Goal: Information Seeking & Learning: Learn about a topic

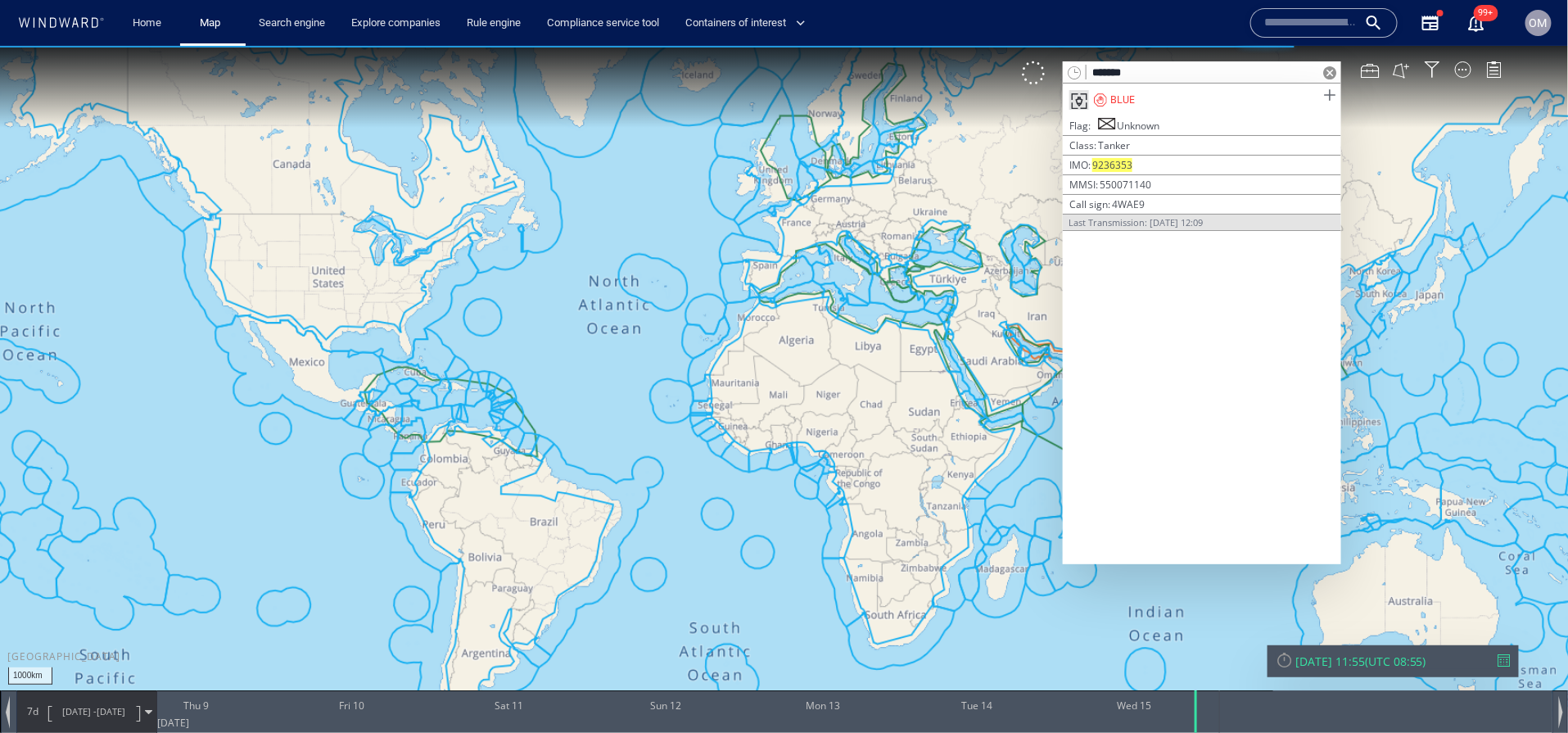
type input "*******"
click at [1336, 89] on span at bounding box center [1329, 95] width 20 height 20
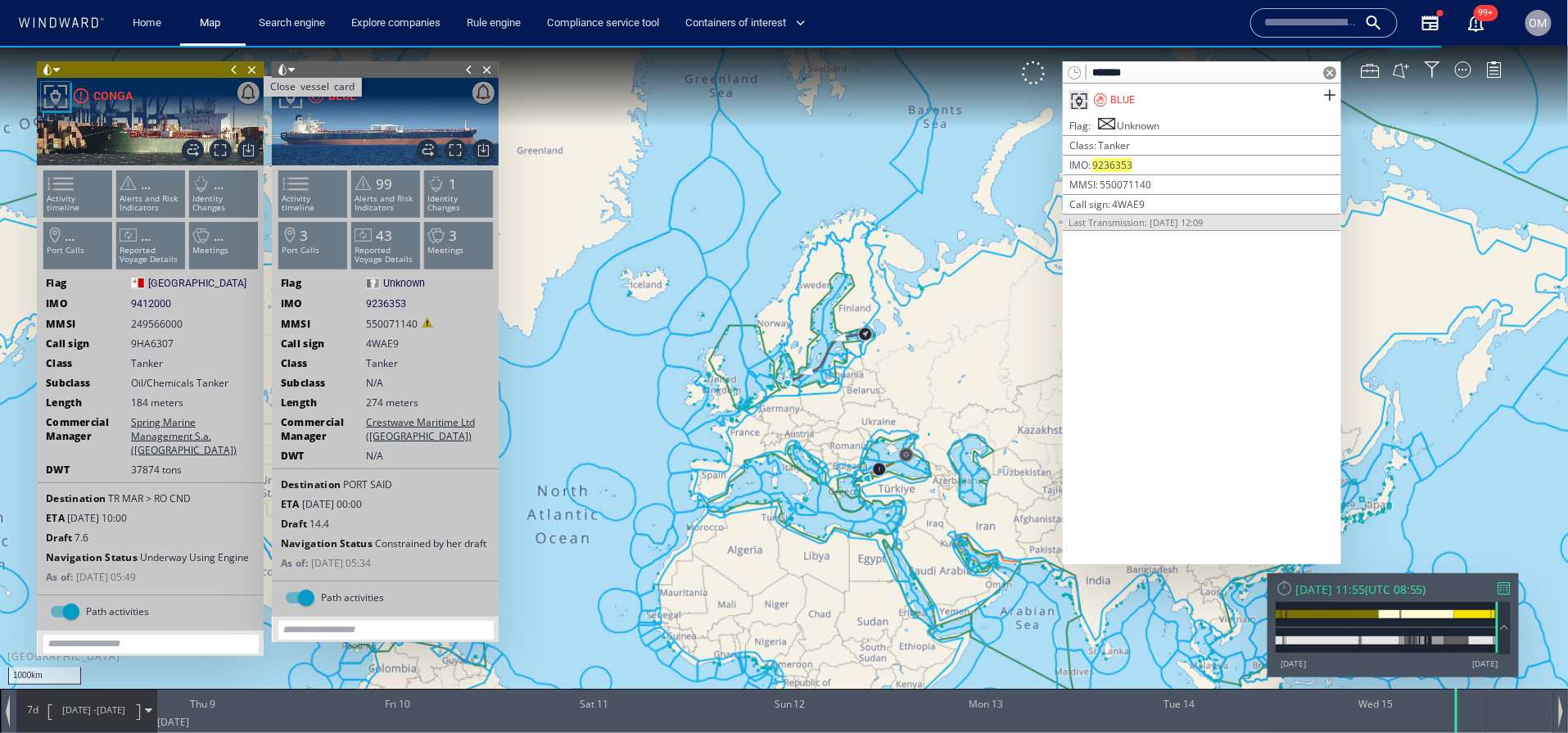
click at [256, 72] on span "Close vessel card" at bounding box center [251, 68] width 18 height 16
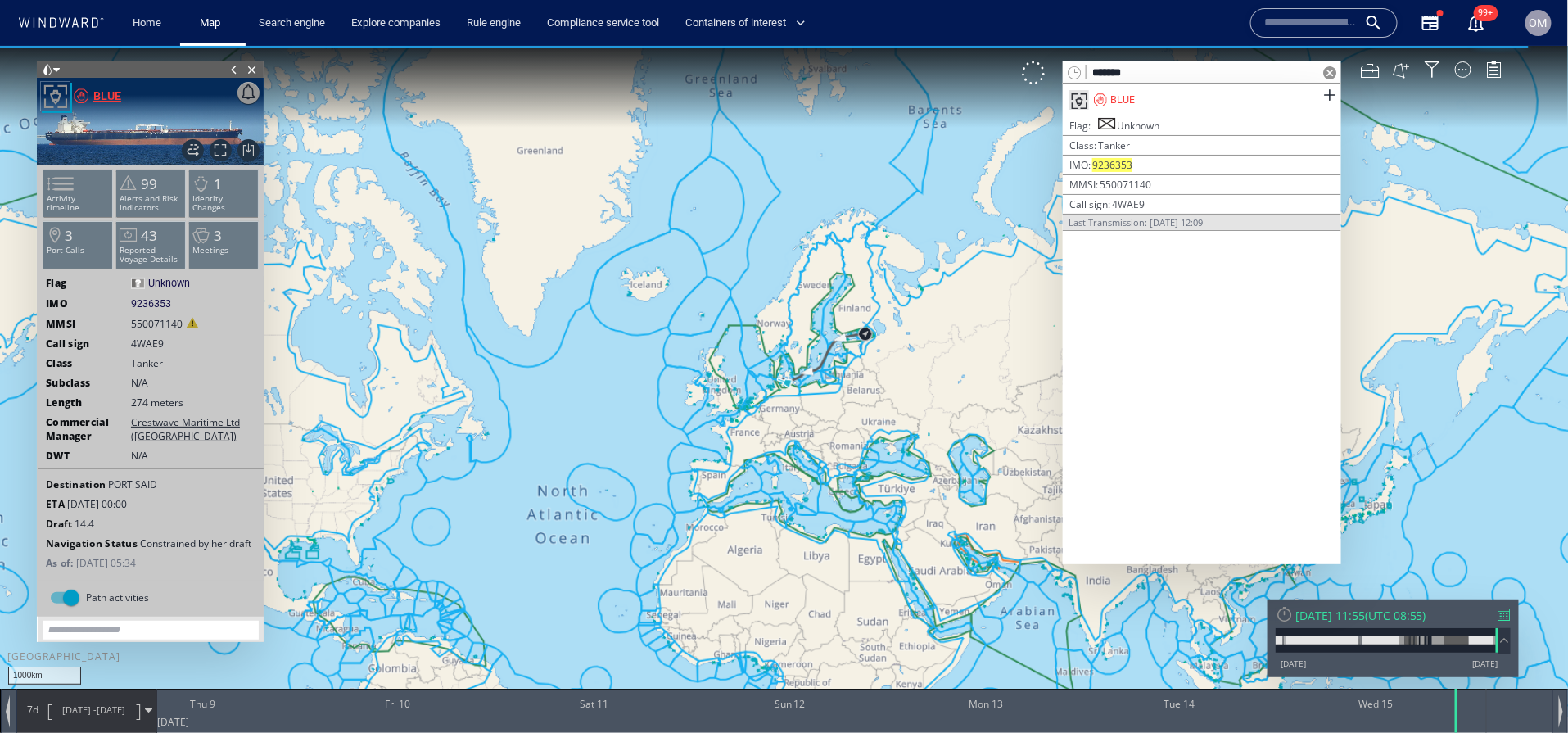
click at [100, 96] on div "BLUE" at bounding box center [107, 95] width 28 height 20
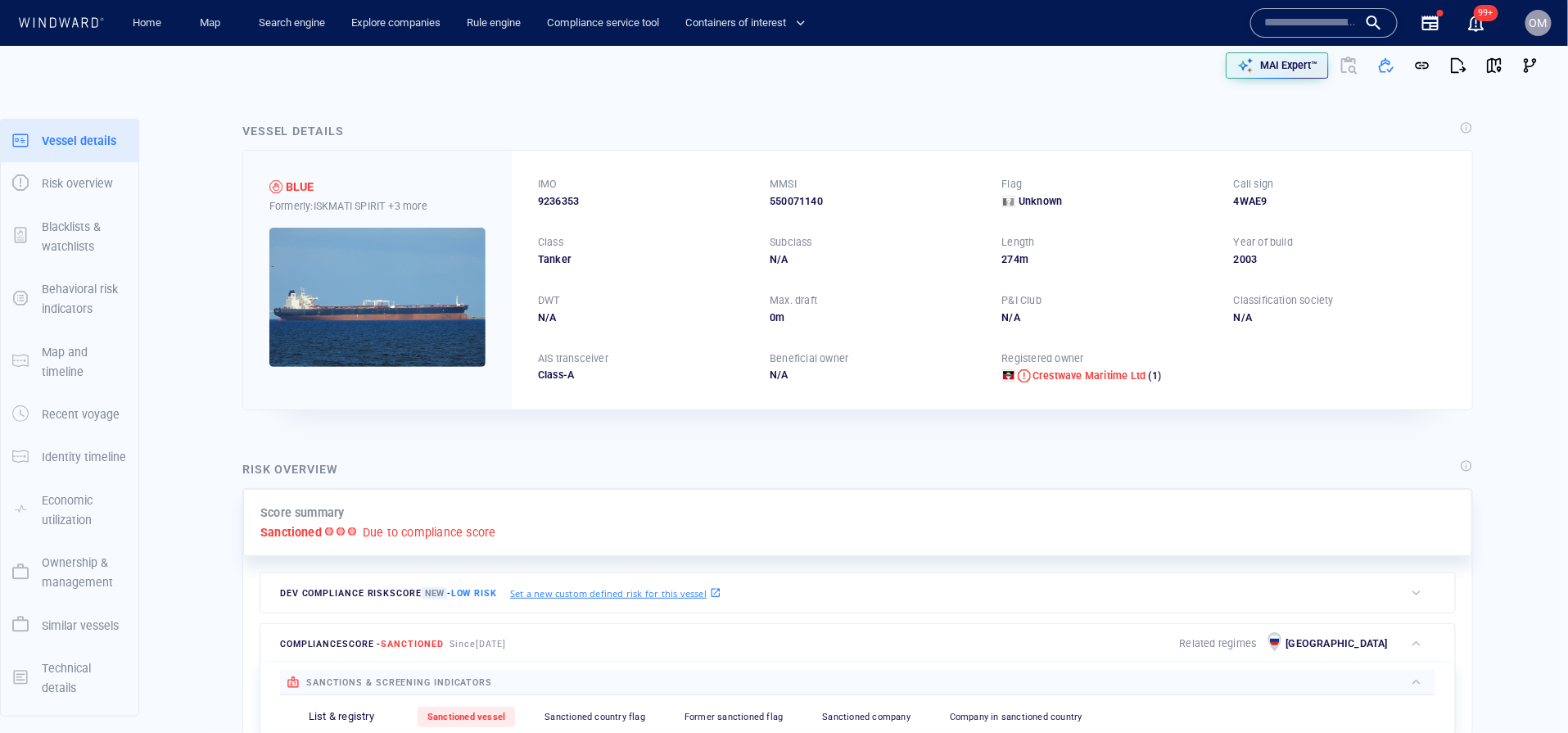
click at [1291, 14] on input "text" at bounding box center [1311, 22] width 94 height 25
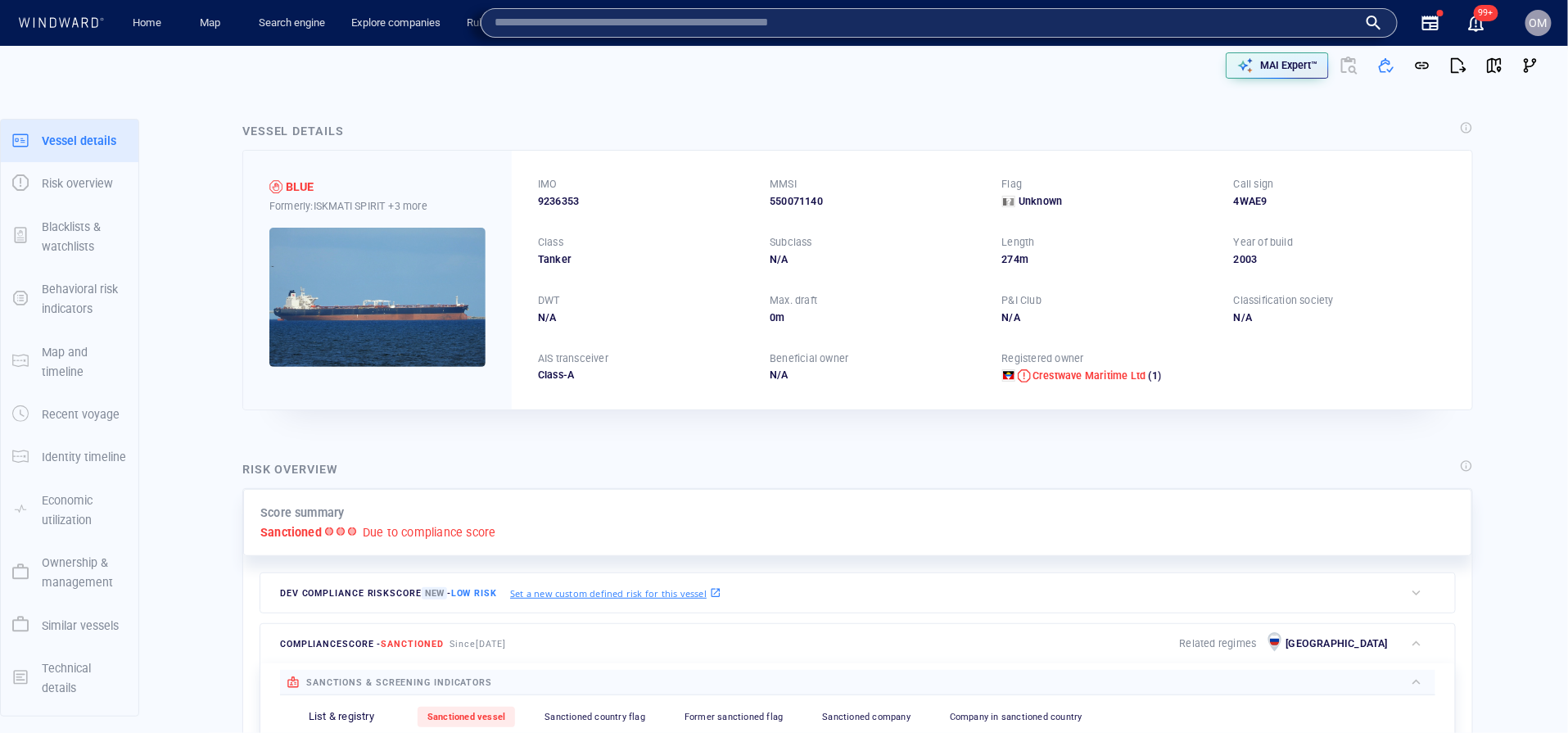
paste input "*******"
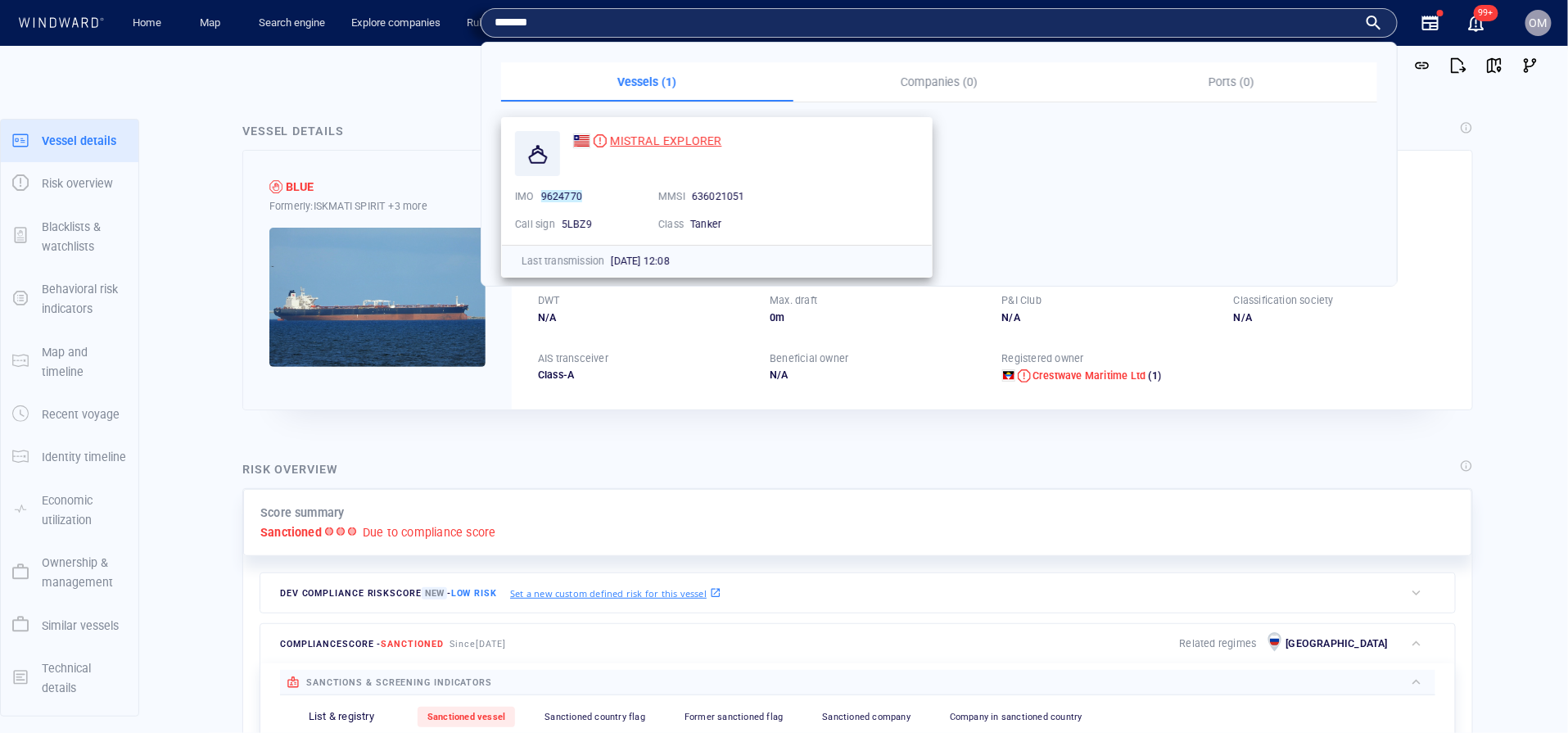
type input "*******"
click at [694, 137] on span "MISTRAL EXPLORER" at bounding box center [666, 141] width 112 height 13
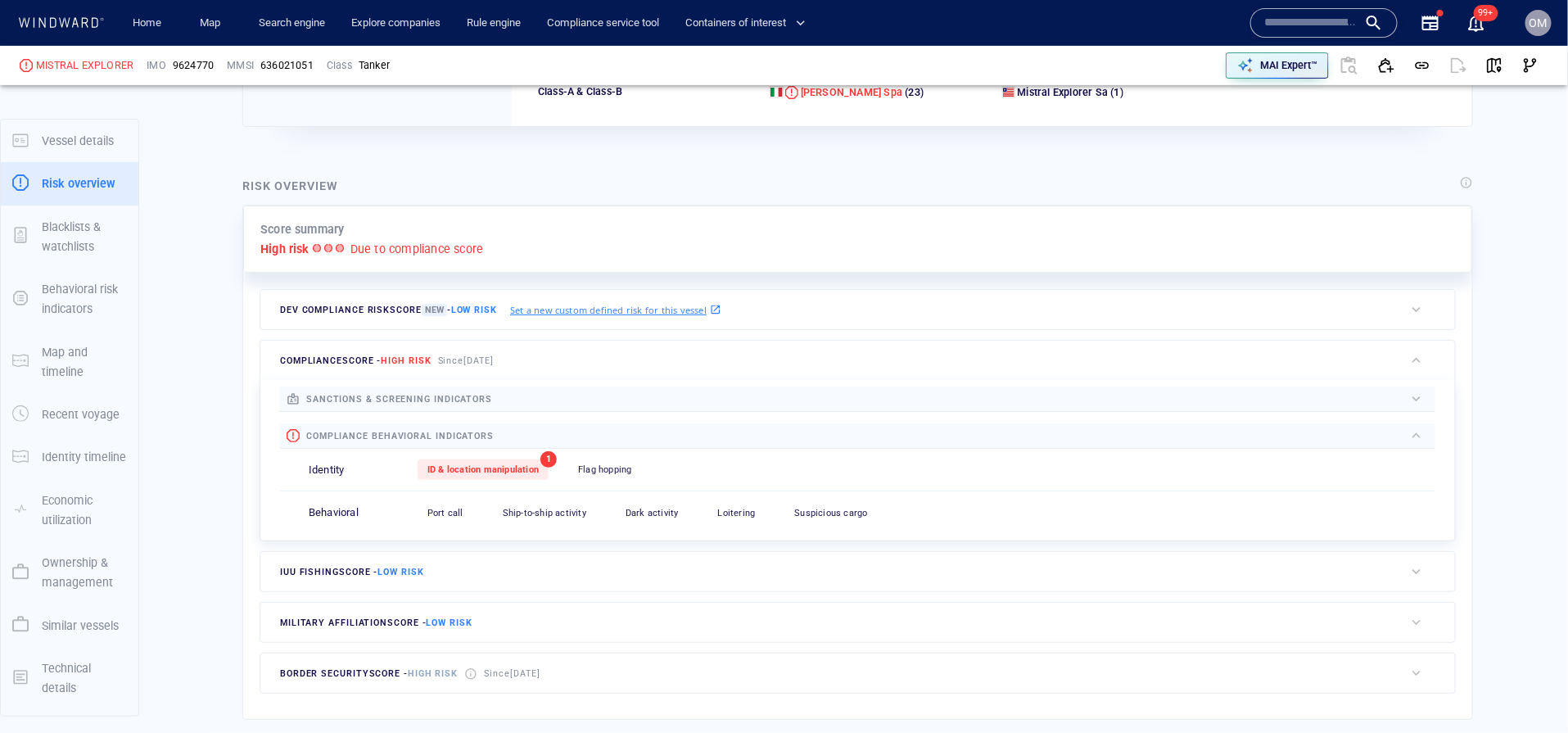
scroll to position [43, 0]
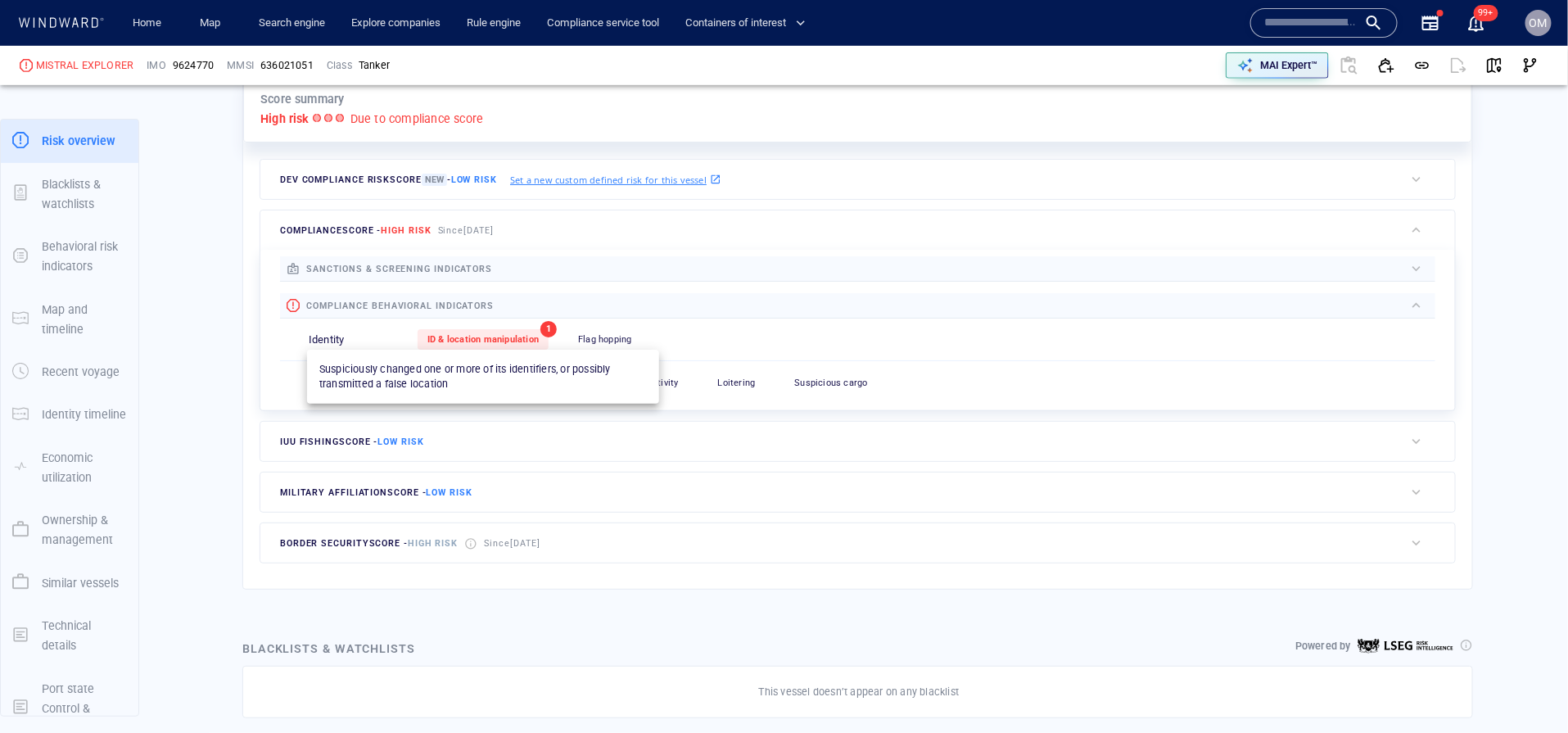
click at [491, 343] on span "ID & location manipulation" at bounding box center [483, 339] width 112 height 10
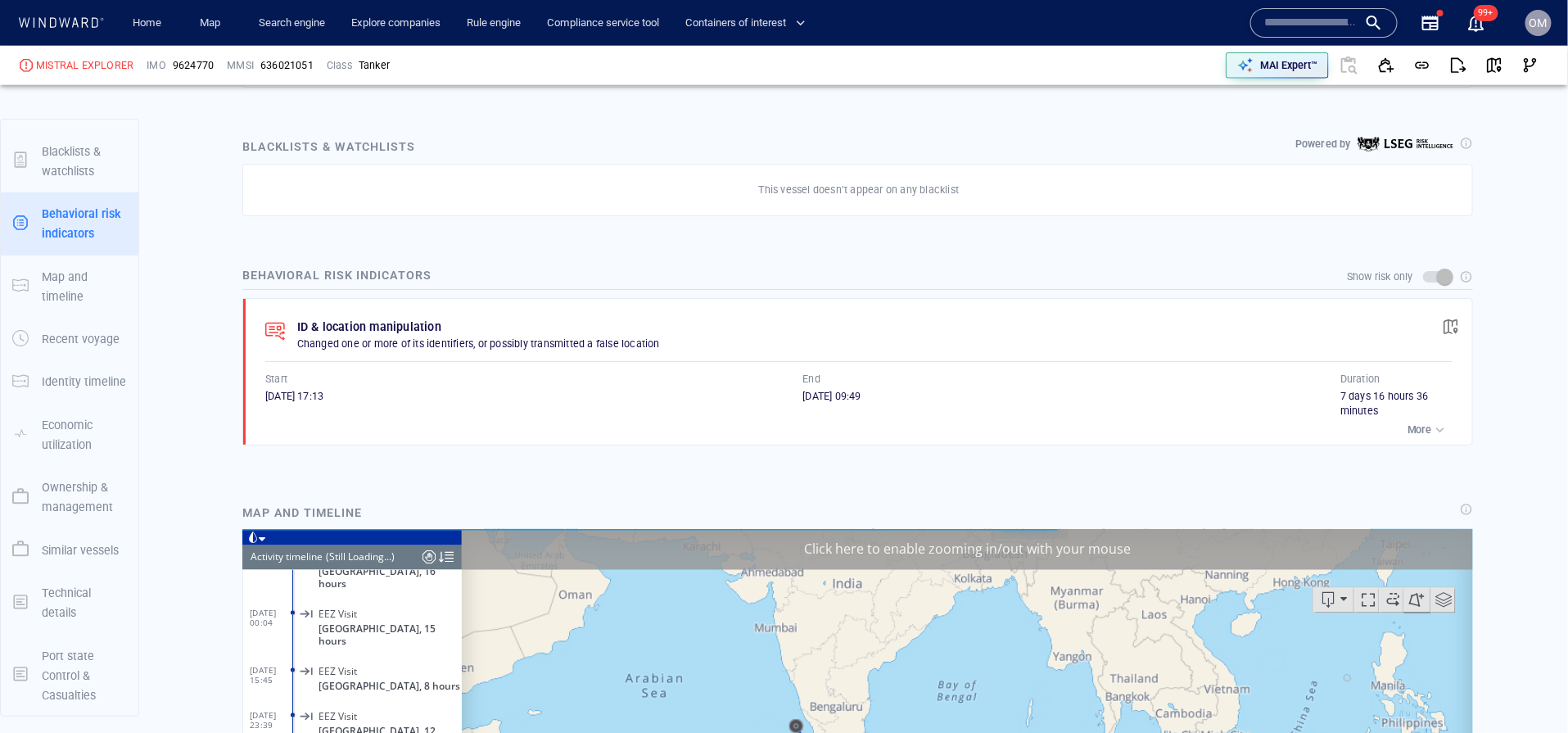
scroll to position [1147, 0]
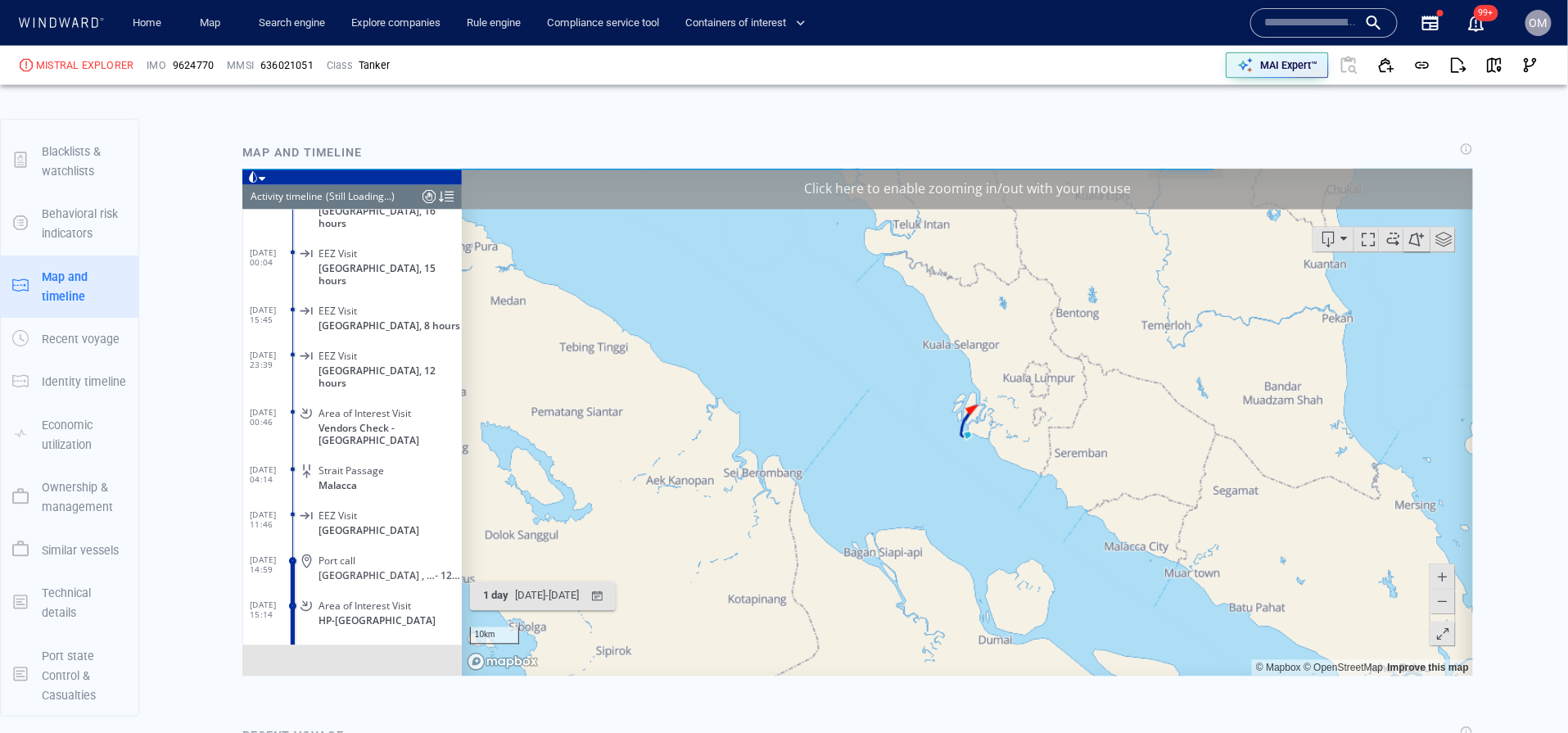
scroll to position [1339, 0]
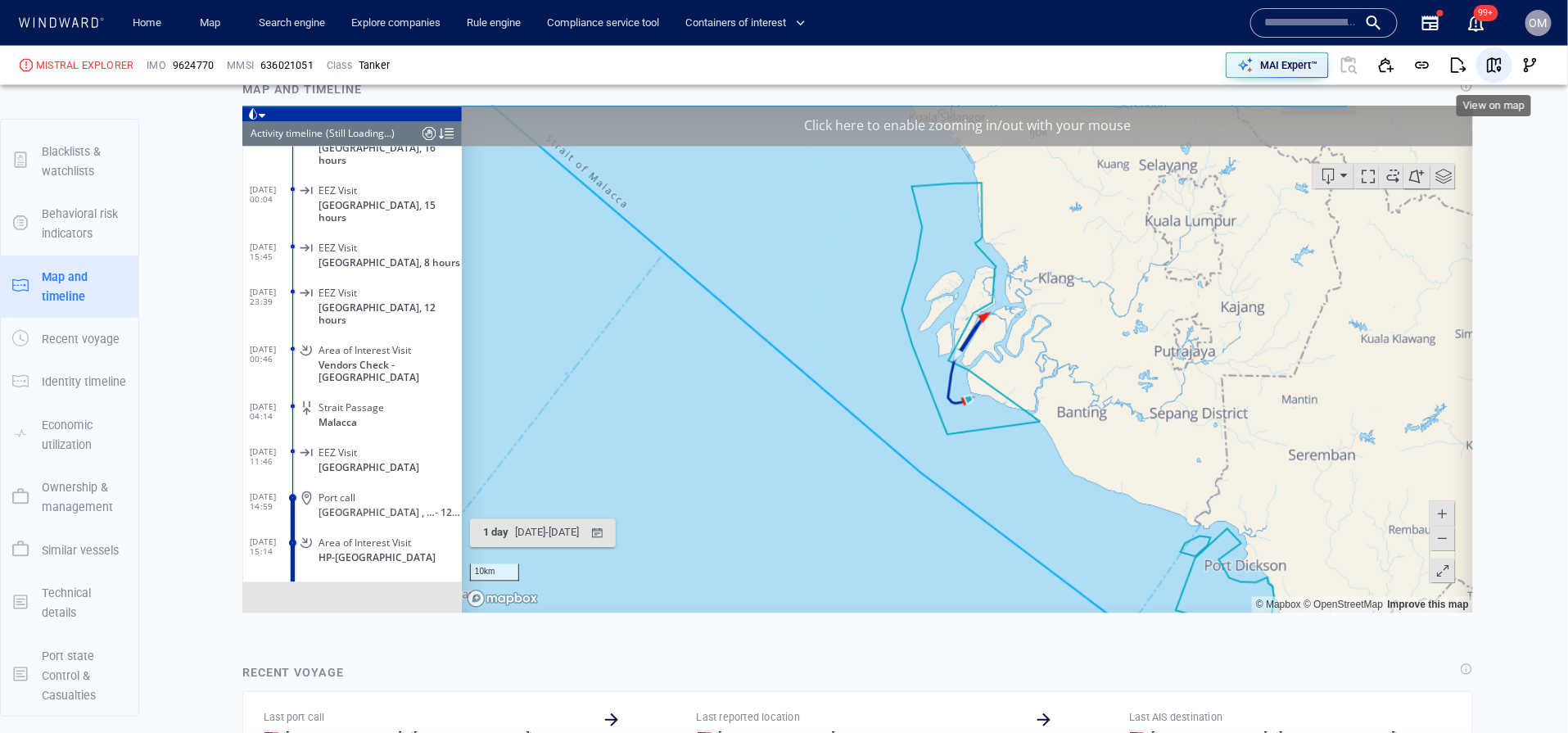
click at [1481, 73] on button "button" at bounding box center [1494, 66] width 36 height 36
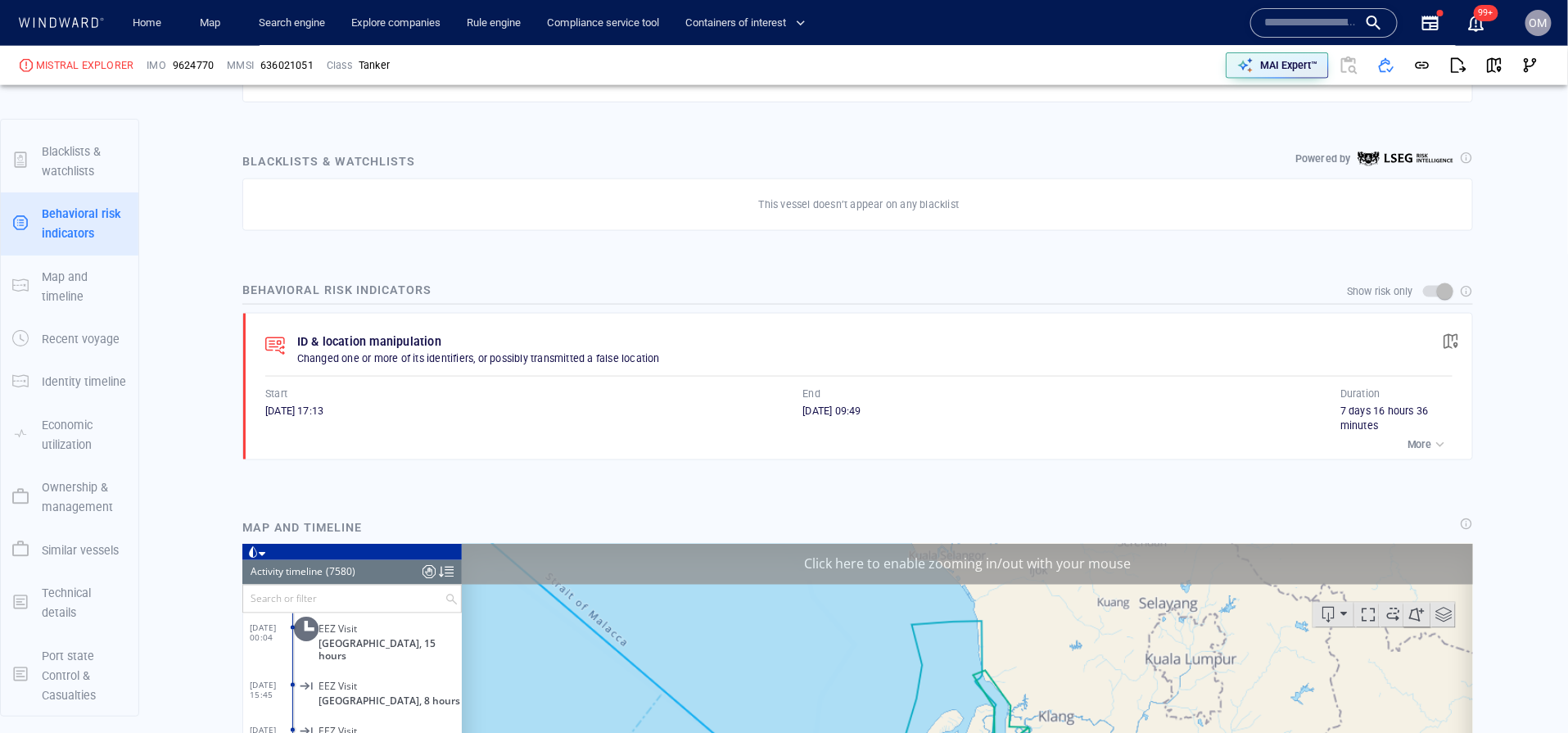
scroll to position [897, 0]
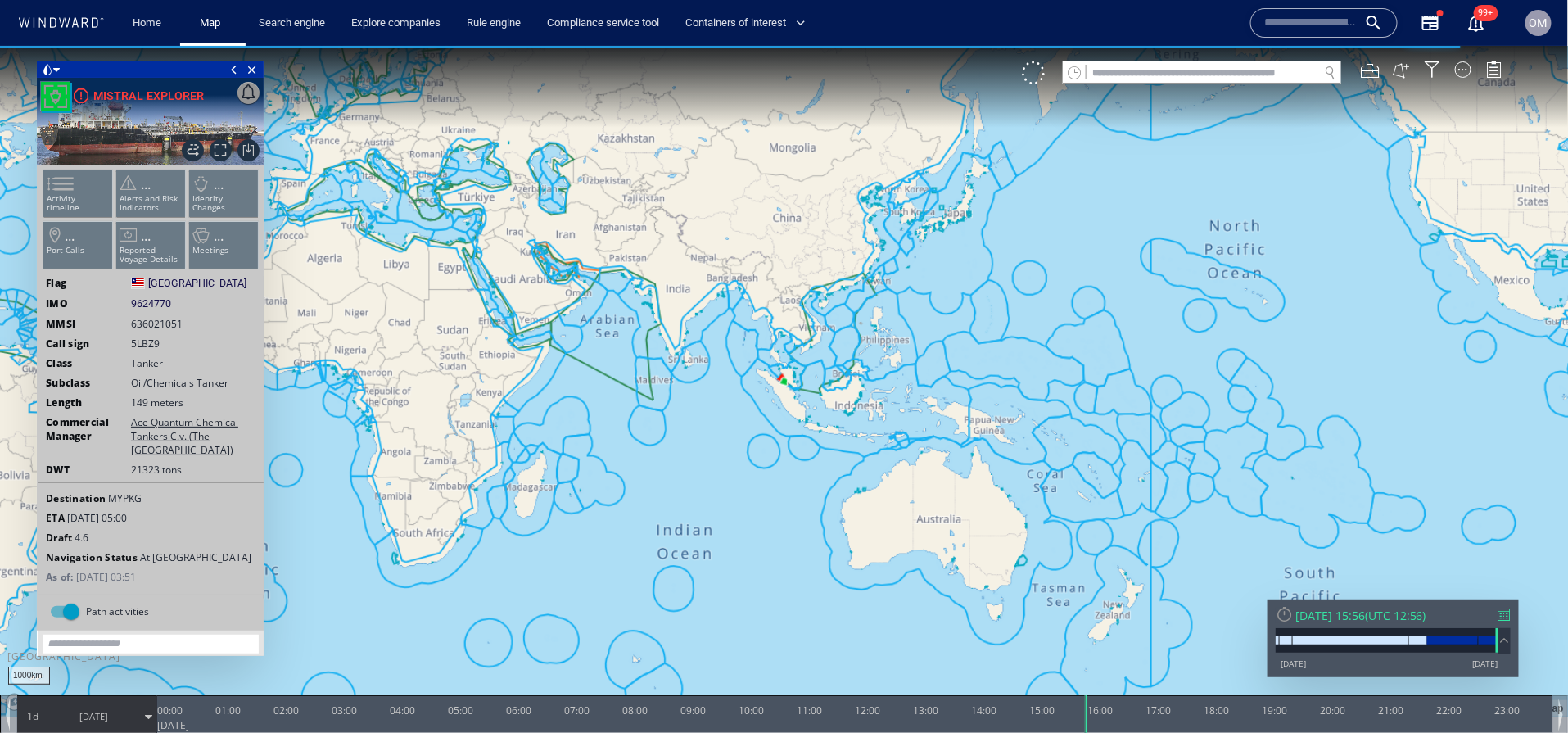
click at [1509, 603] on div "Wed 15/10/2025 15:56 ( UTC 12:56 ) 08/01/13 15/10/25" at bounding box center [1392, 637] width 251 height 78
click at [1504, 612] on div at bounding box center [1504, 614] width 12 height 12
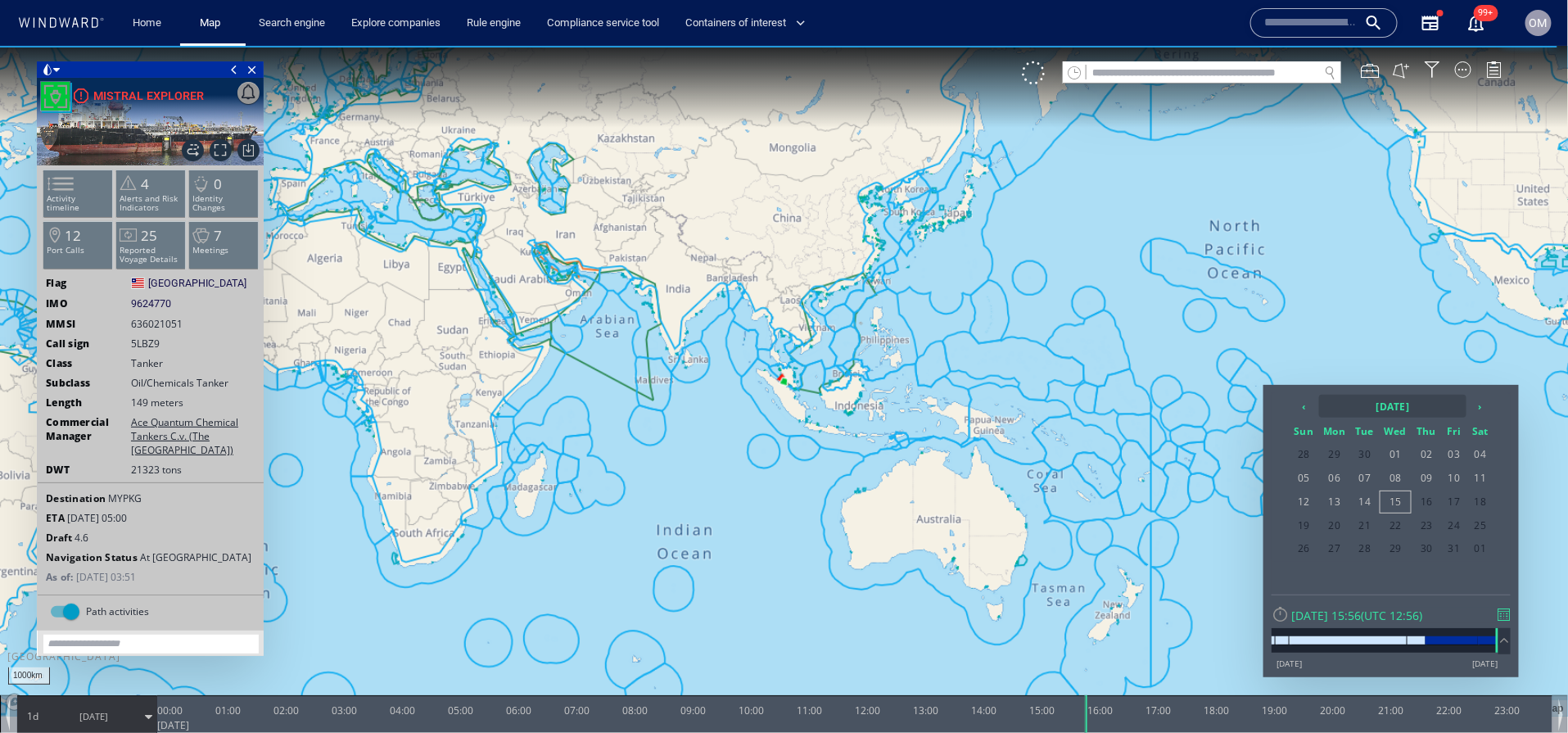
click at [1465, 397] on th "2025 October" at bounding box center [1392, 405] width 147 height 23
click at [1312, 401] on th "‹" at bounding box center [1306, 405] width 25 height 23
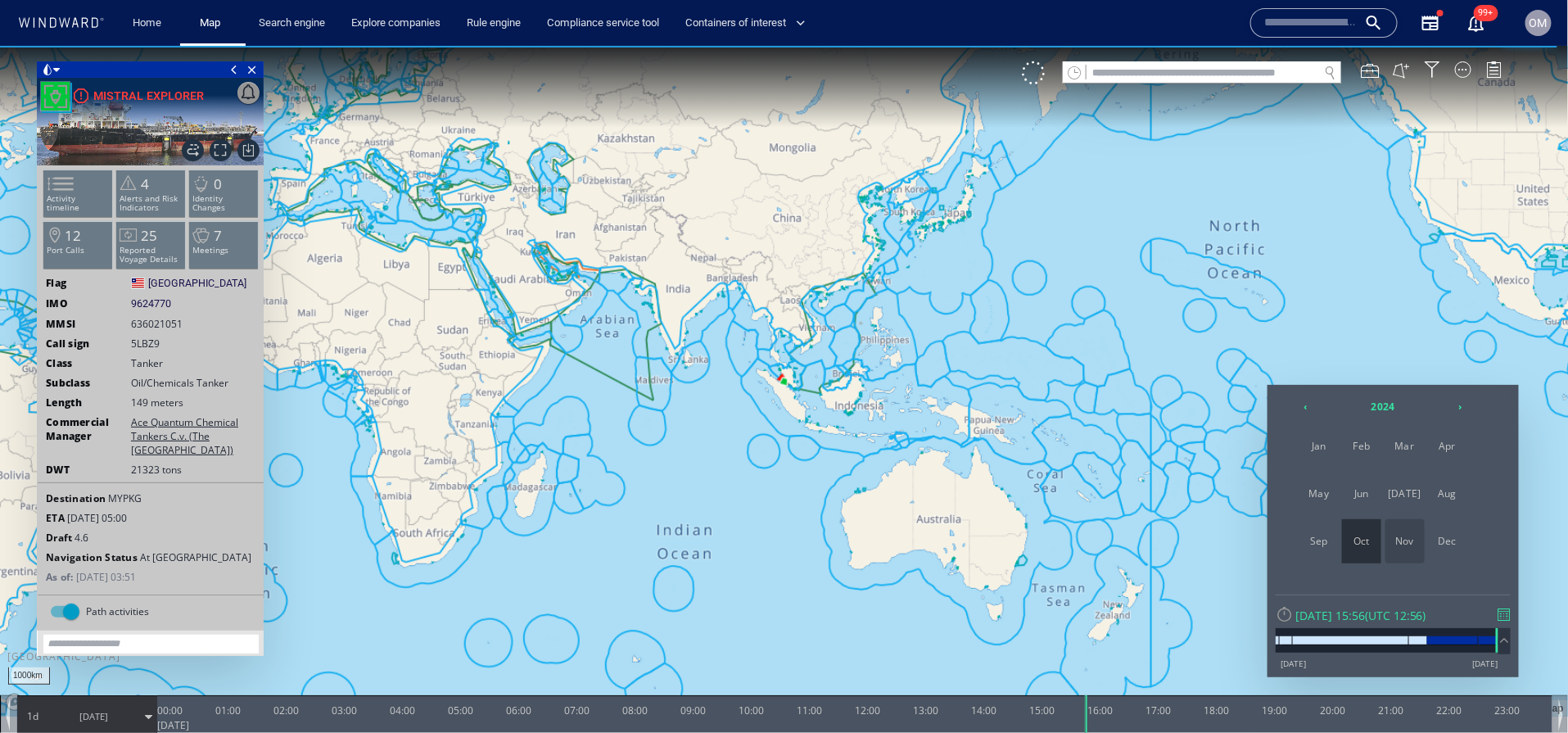
click at [1406, 535] on span "Nov" at bounding box center [1405, 540] width 39 height 44
click at [1340, 537] on span "25" at bounding box center [1335, 547] width 31 height 21
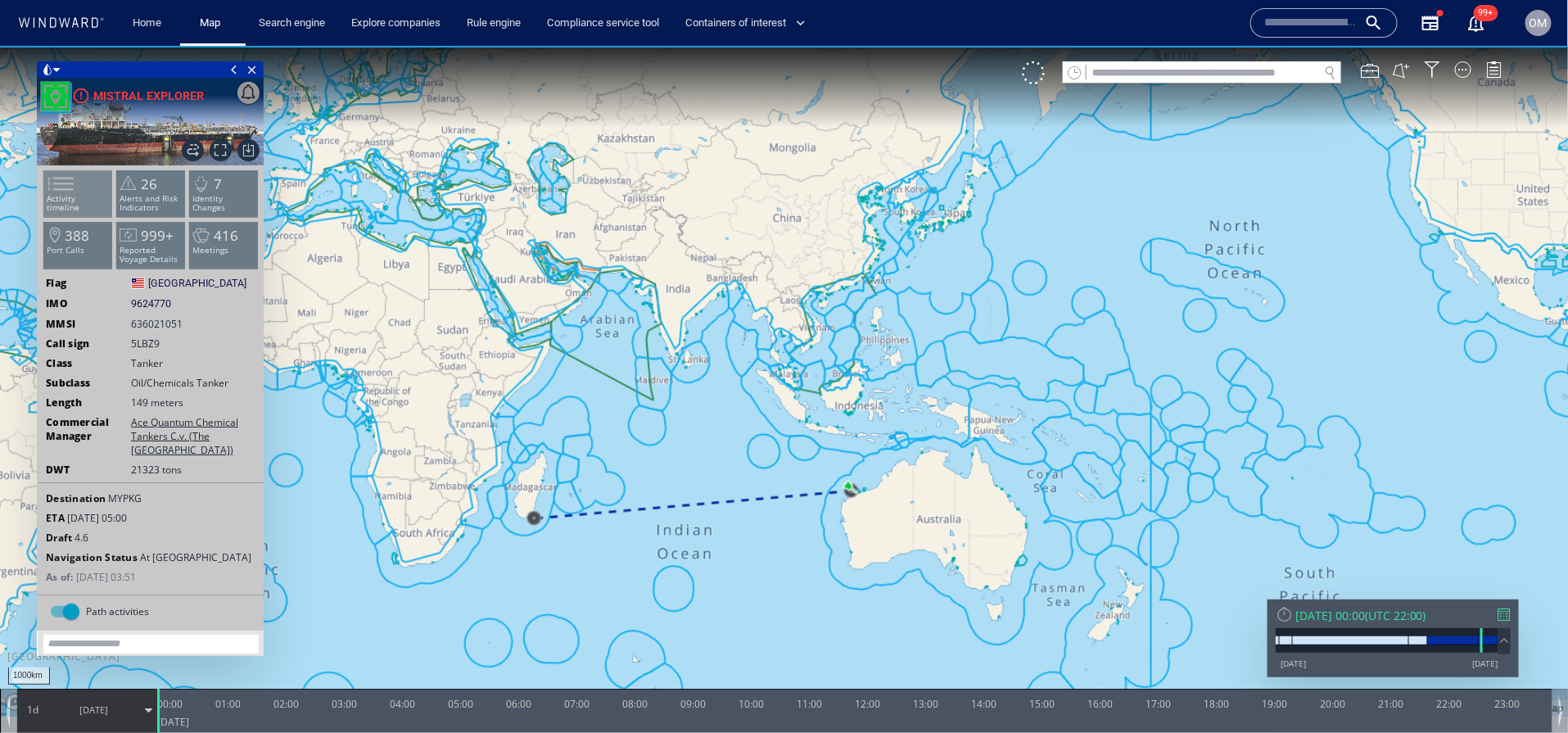
click at [63, 195] on span at bounding box center [50, 183] width 25 height 24
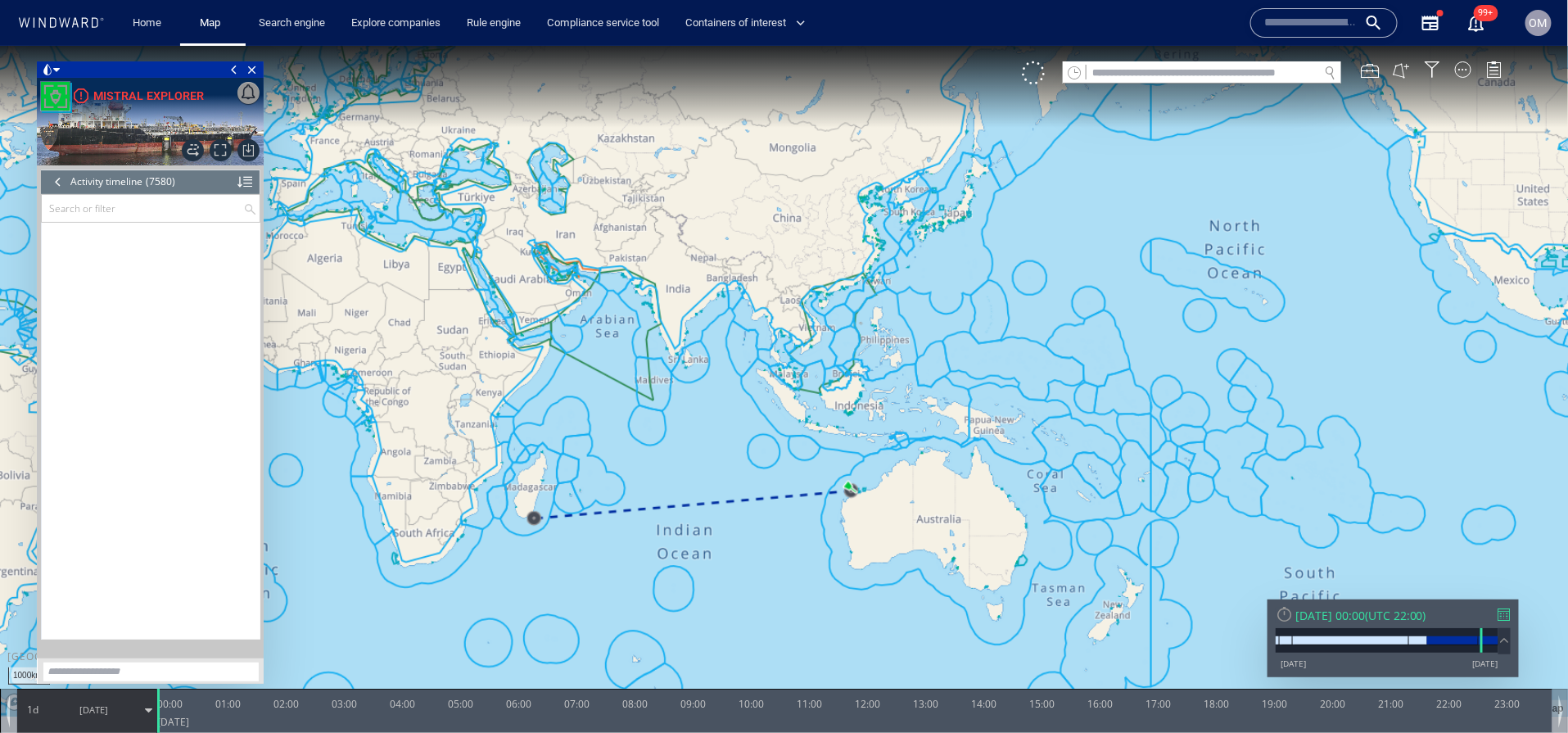
scroll to position [311684, 0]
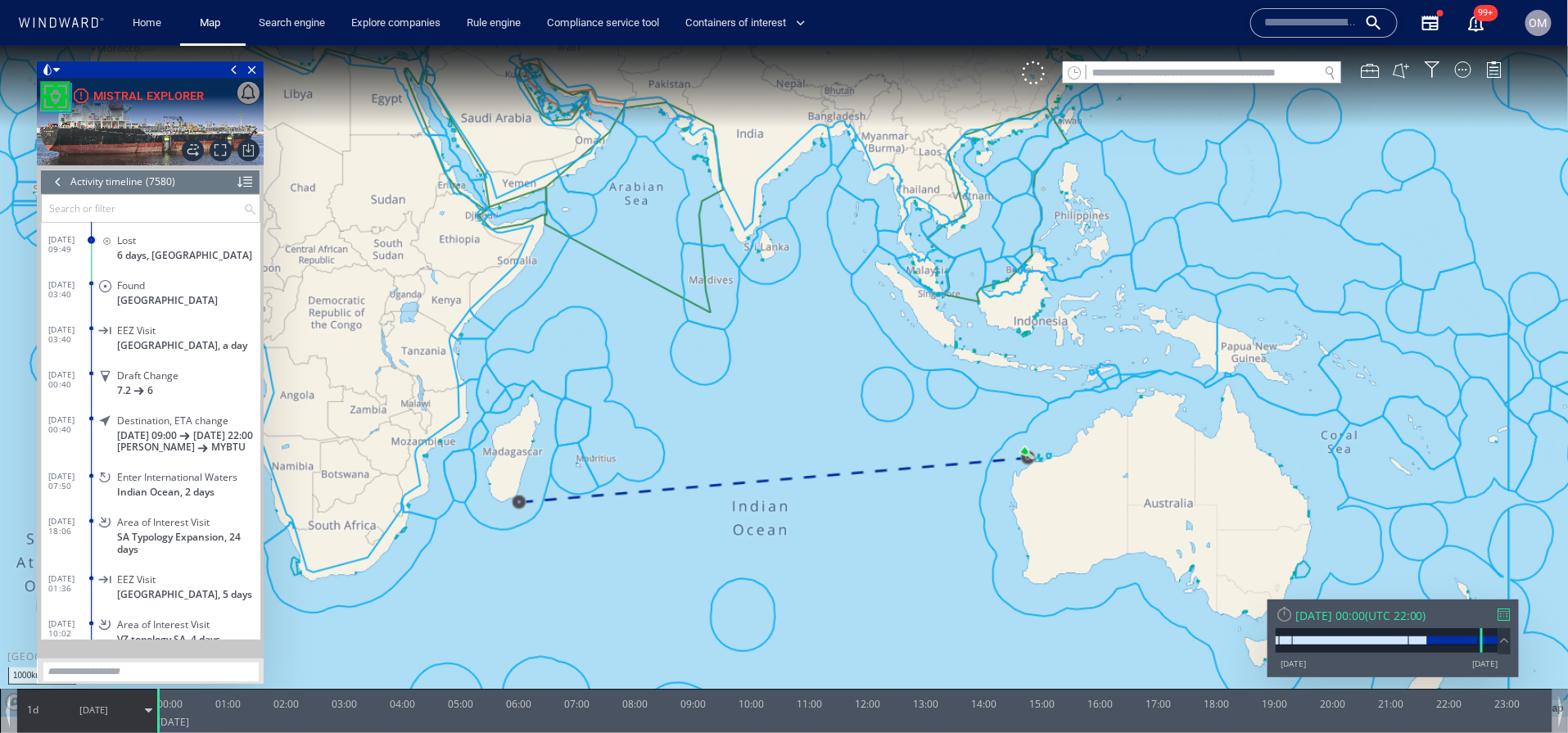
click at [64, 181] on div at bounding box center [58, 181] width 18 height 25
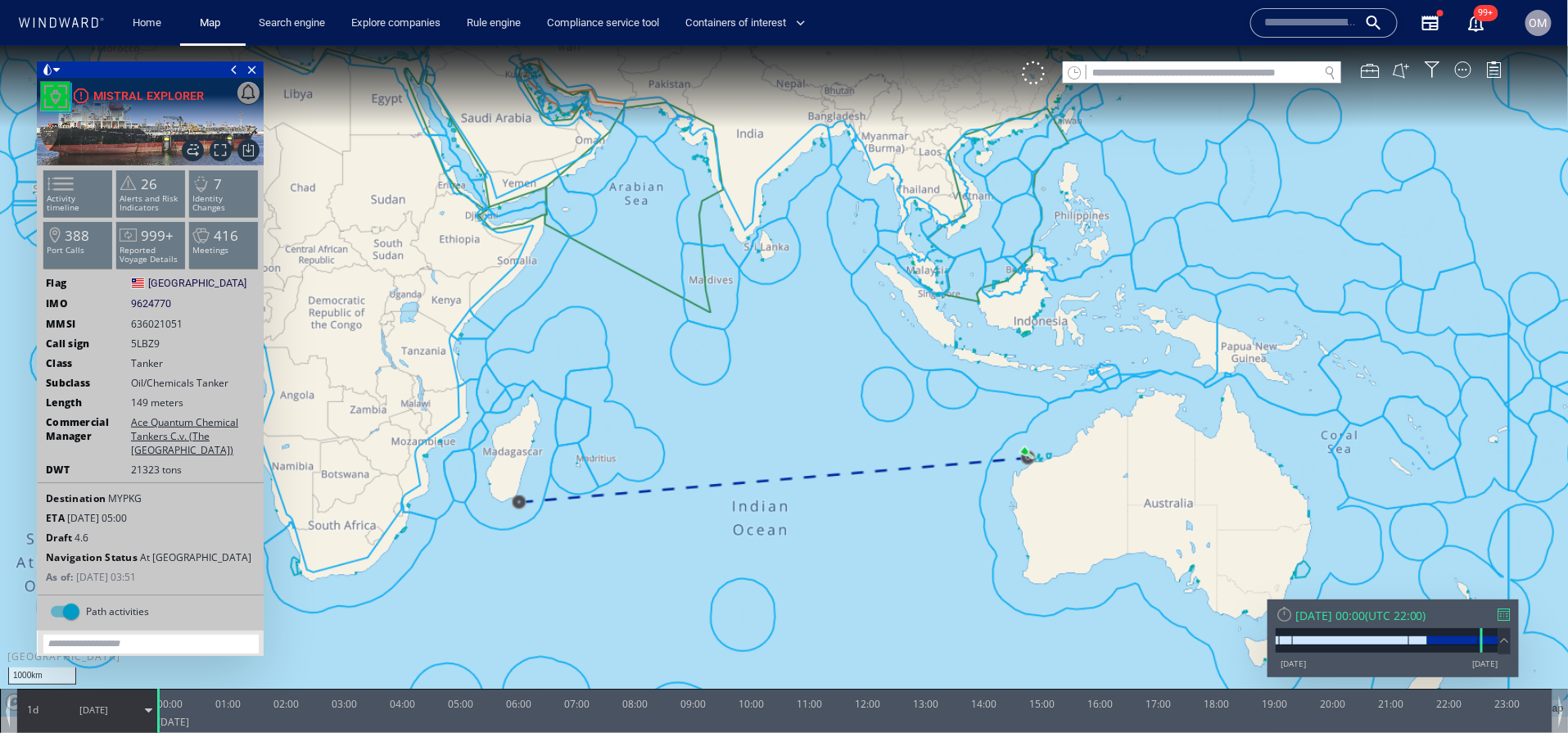
click at [61, 157] on img at bounding box center [150, 120] width 227 height 88
click at [63, 176] on span at bounding box center [50, 183] width 25 height 24
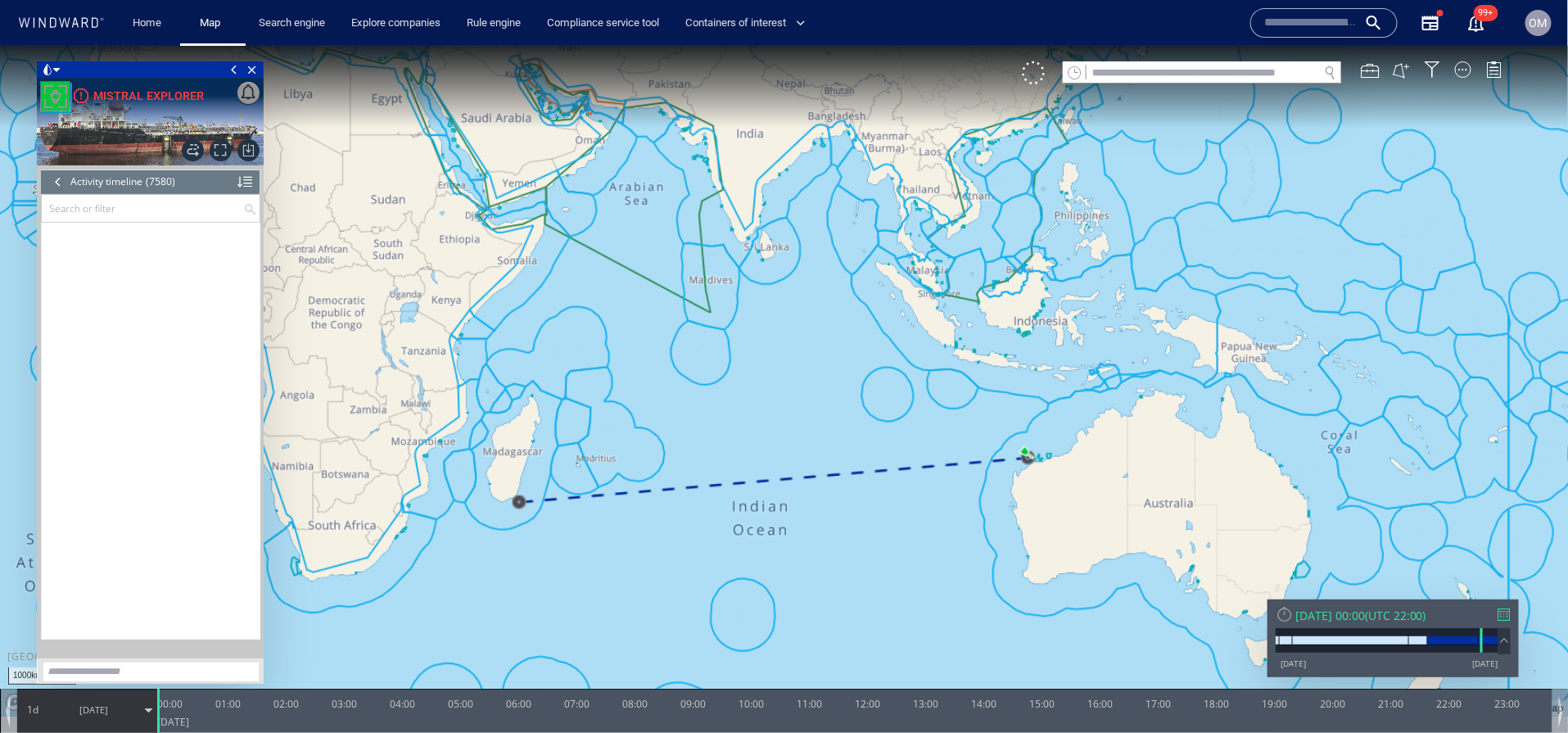
scroll to position [311684, 0]
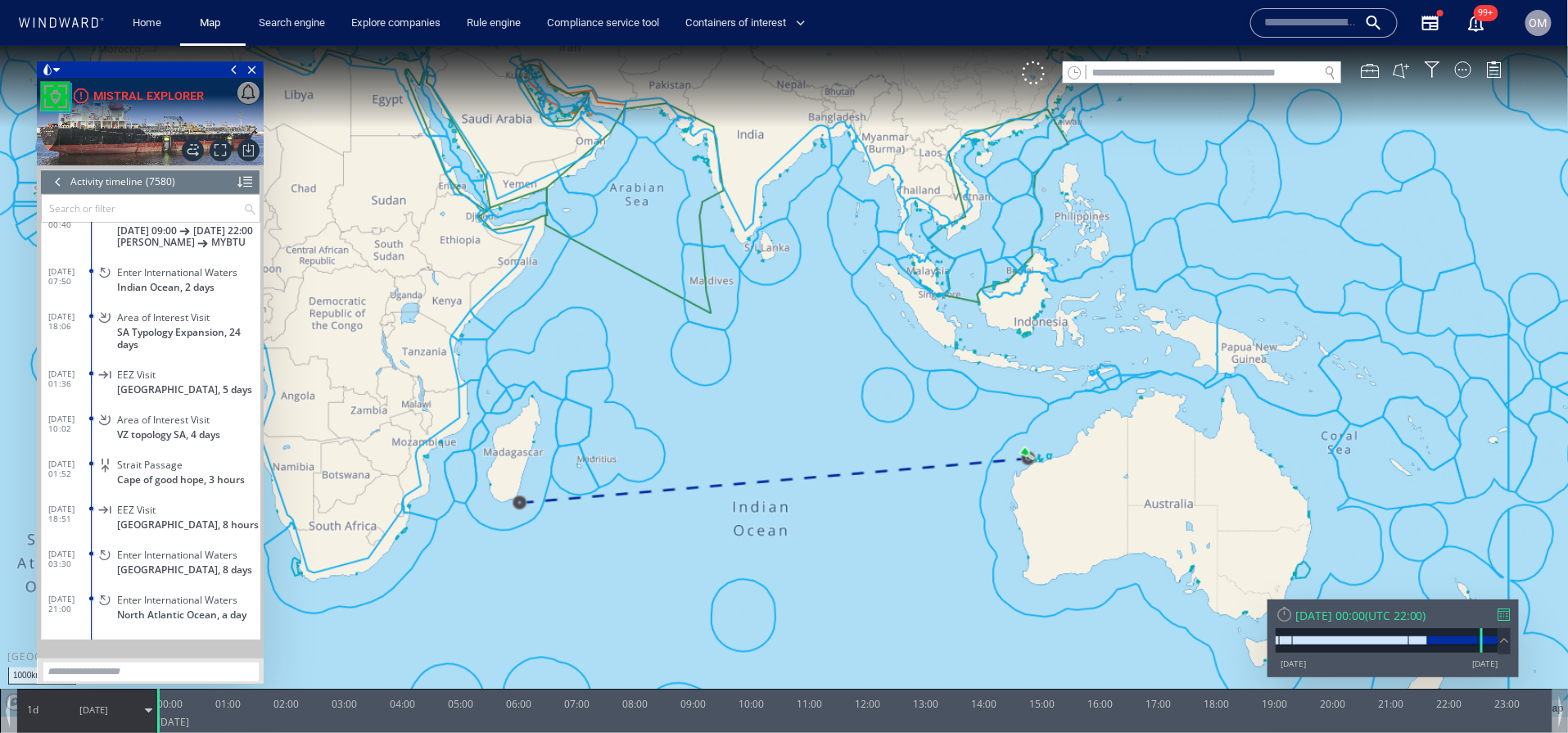
scroll to position [311874, 0]
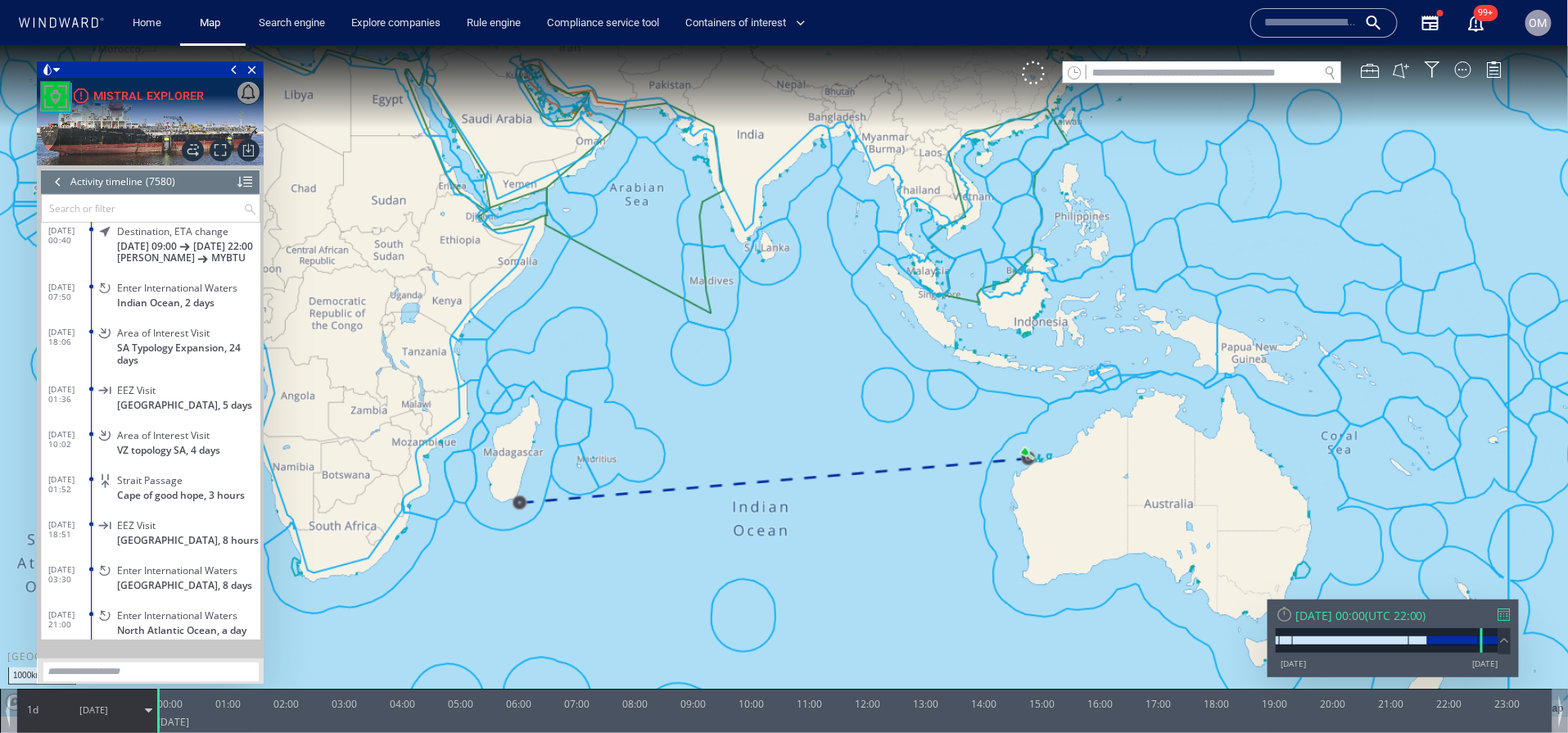
click at [92, 700] on span "25/11/24" at bounding box center [93, 709] width 83 height 41
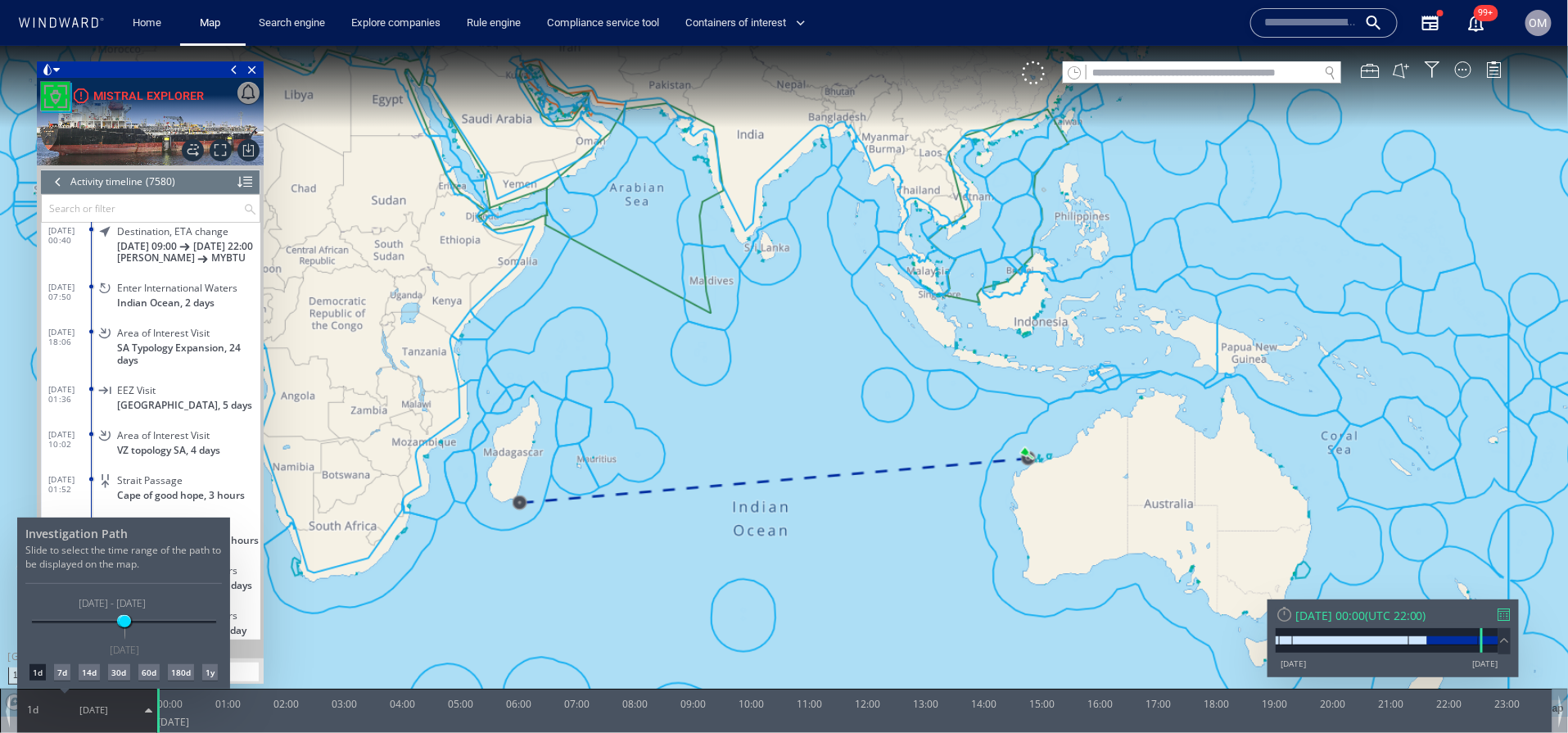
click at [87, 671] on div "14d" at bounding box center [89, 671] width 21 height 16
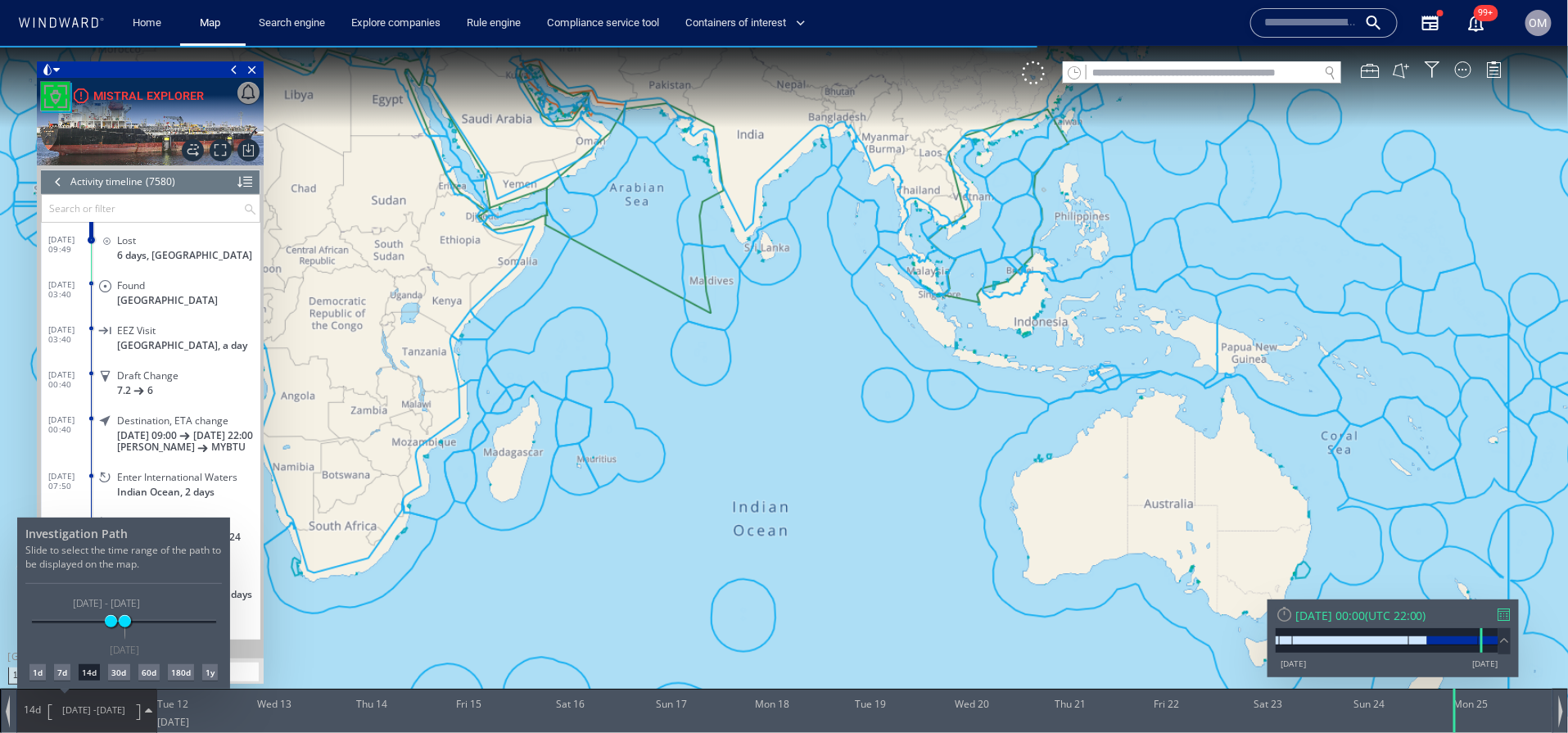
click at [744, 403] on div at bounding box center [784, 389] width 1568 height 687
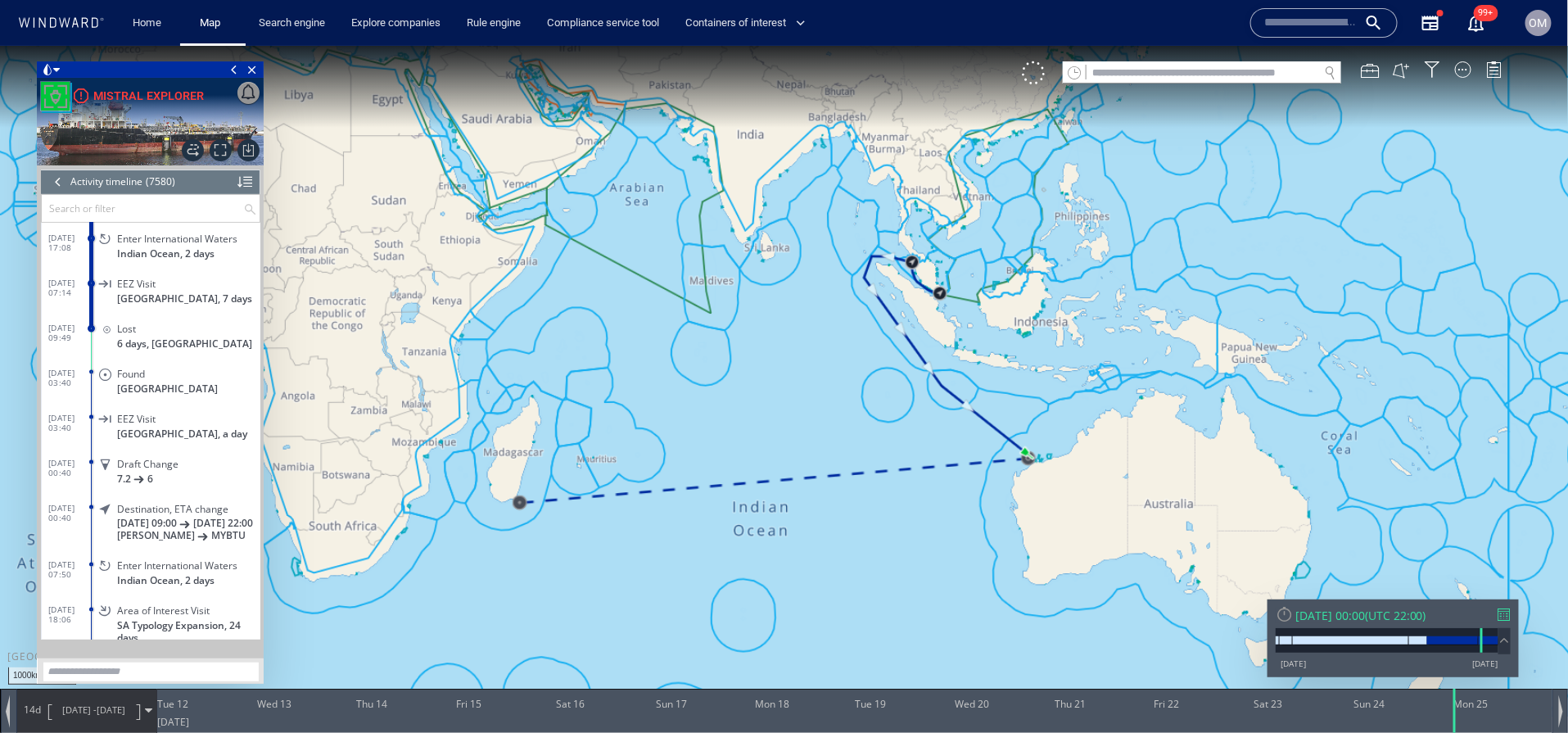
scroll to position [311606, 0]
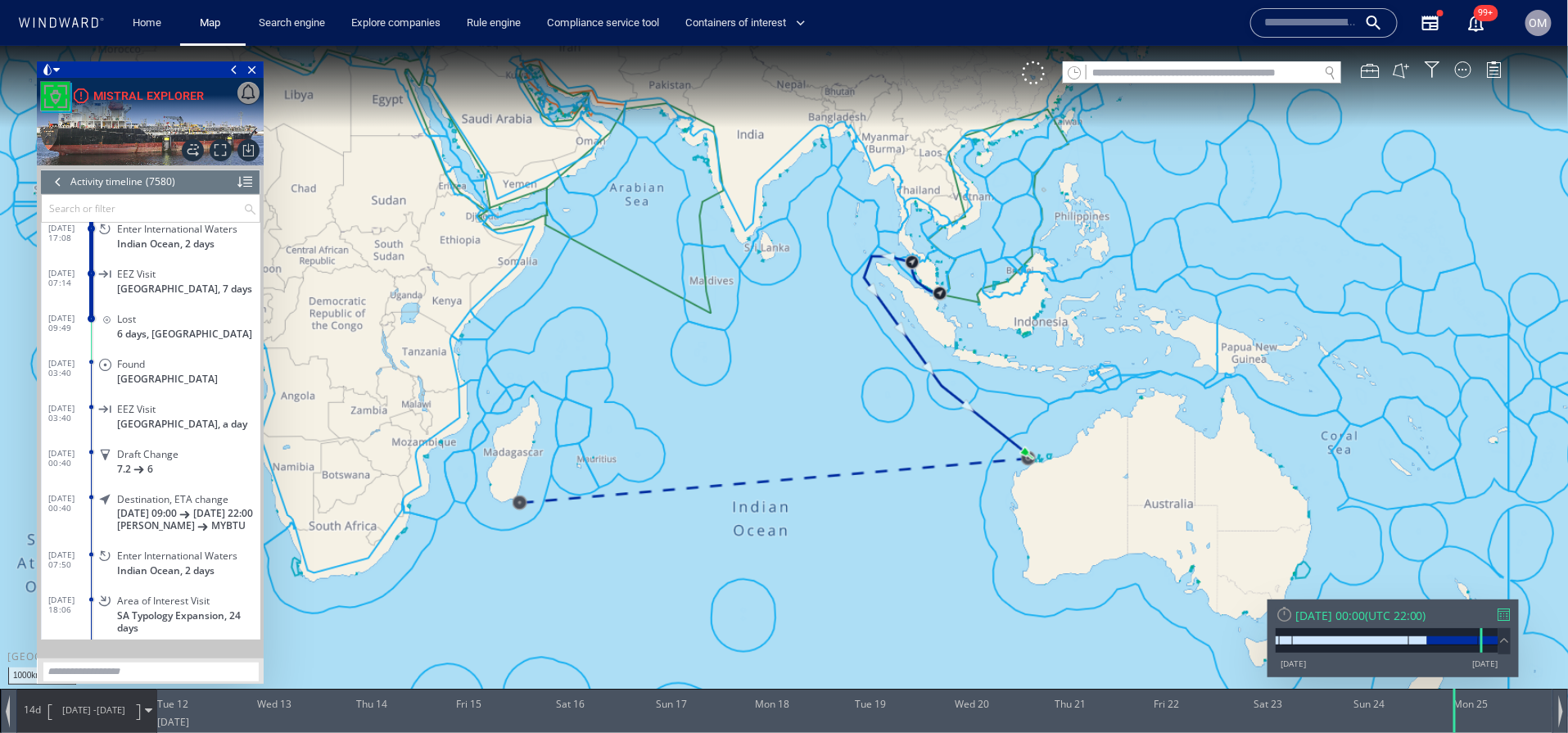
click at [169, 362] on div "Found Madagascar" at bounding box center [177, 369] width 164 height 37
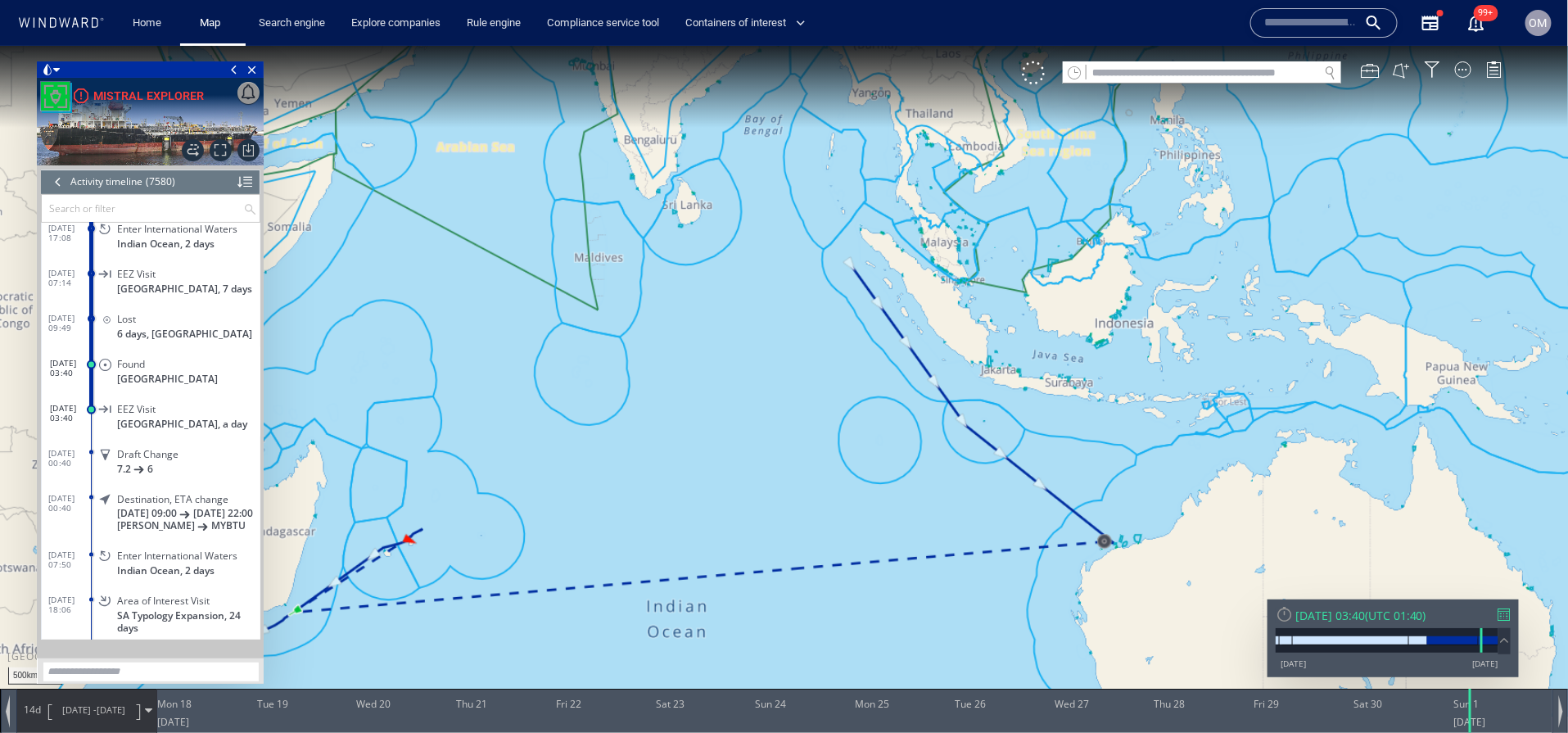
drag, startPoint x: 475, startPoint y: 591, endPoint x: 564, endPoint y: 529, distance: 108.5
click at [564, 529] on canvas "Map" at bounding box center [784, 381] width 1569 height 672
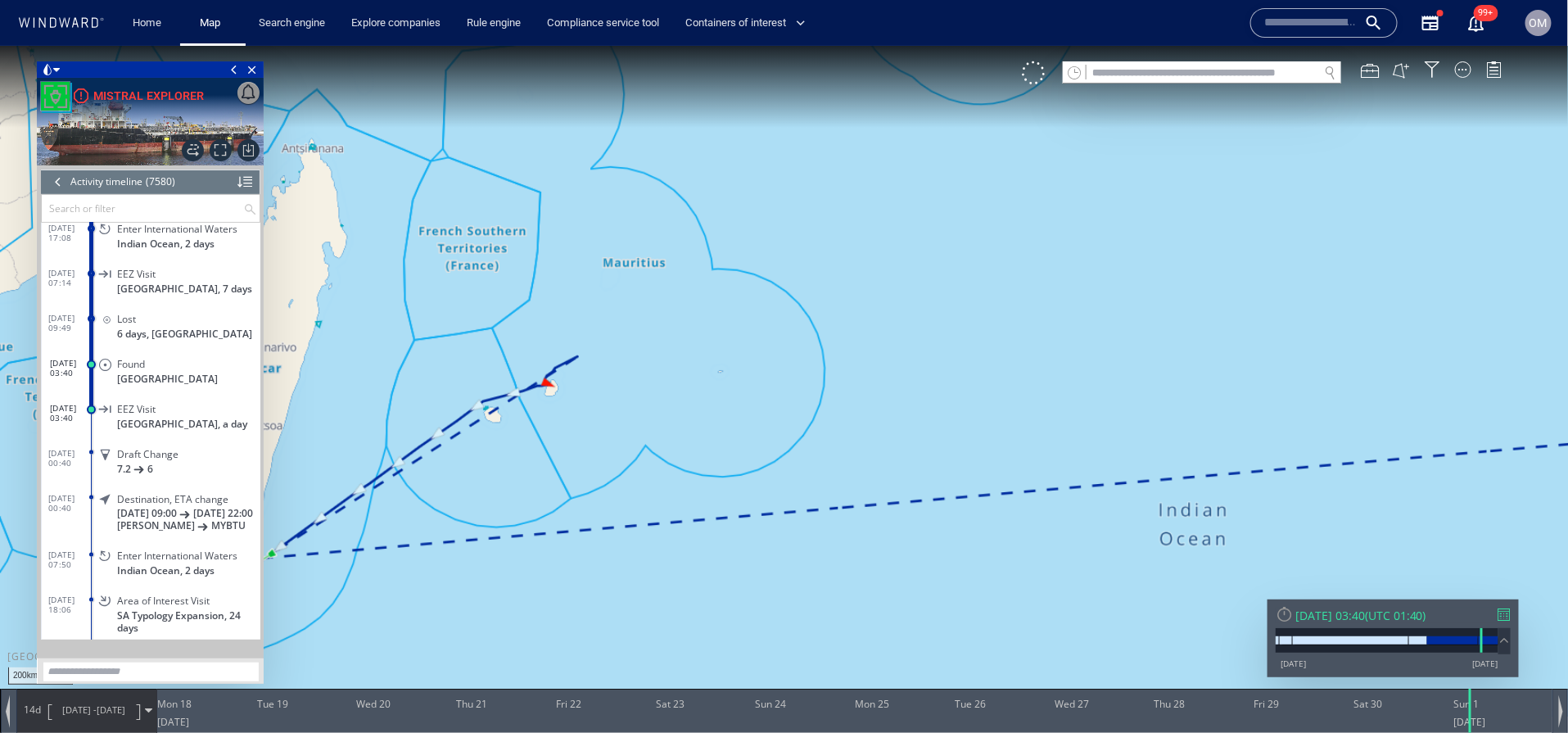
drag, startPoint x: 497, startPoint y: 560, endPoint x: 687, endPoint y: 560, distance: 190.0
click at [687, 560] on canvas "Map" at bounding box center [784, 381] width 1569 height 672
